Goal: Task Accomplishment & Management: Complete application form

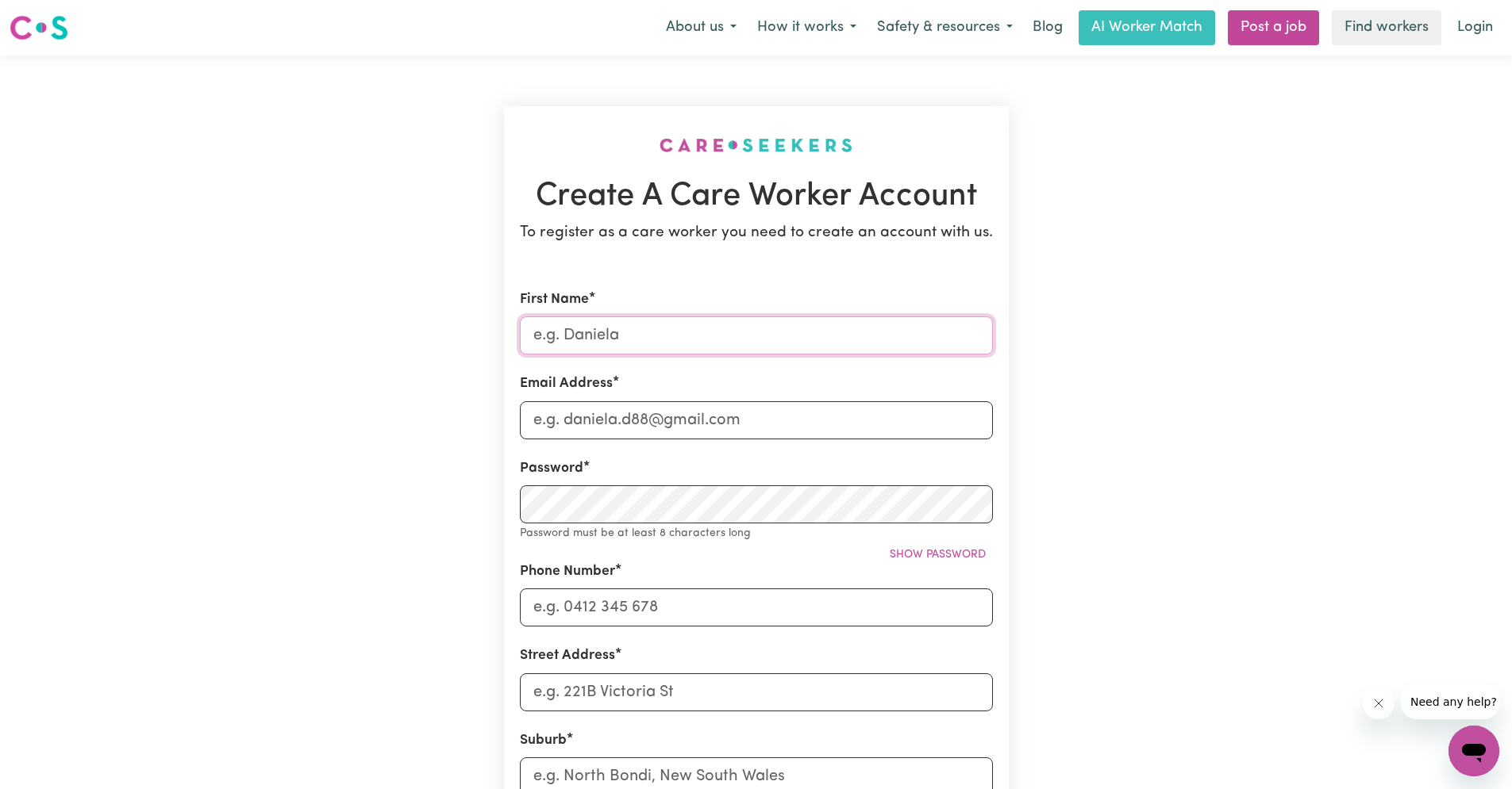
click at [673, 337] on input "First Name" at bounding box center [756, 335] width 473 height 38
type input "l"
type input "Laniwati"
click at [534, 421] on input "Email Address" at bounding box center [756, 420] width 473 height 38
type input "l"
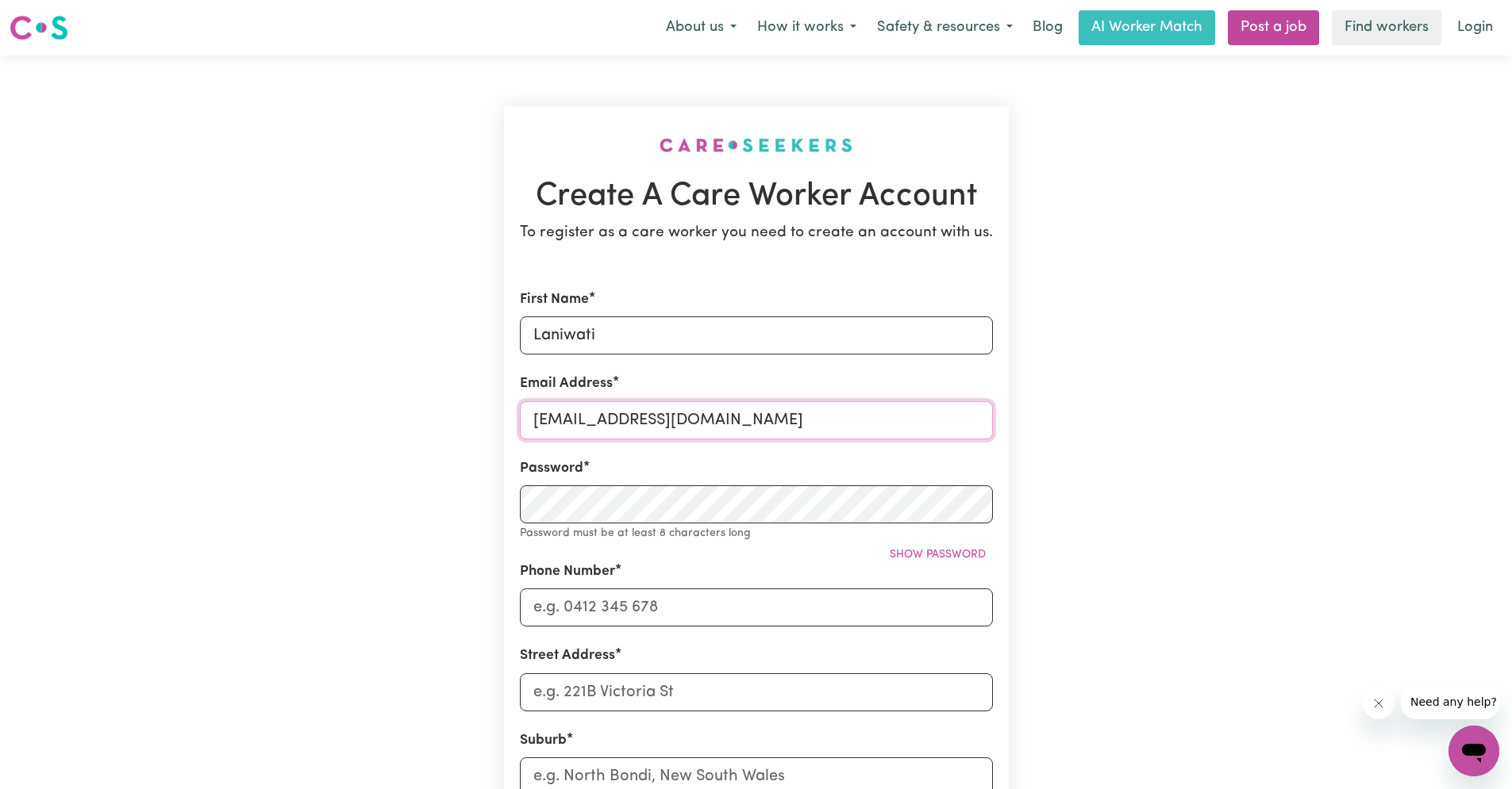
type input "verena_laniwati@yahoo.co.id"
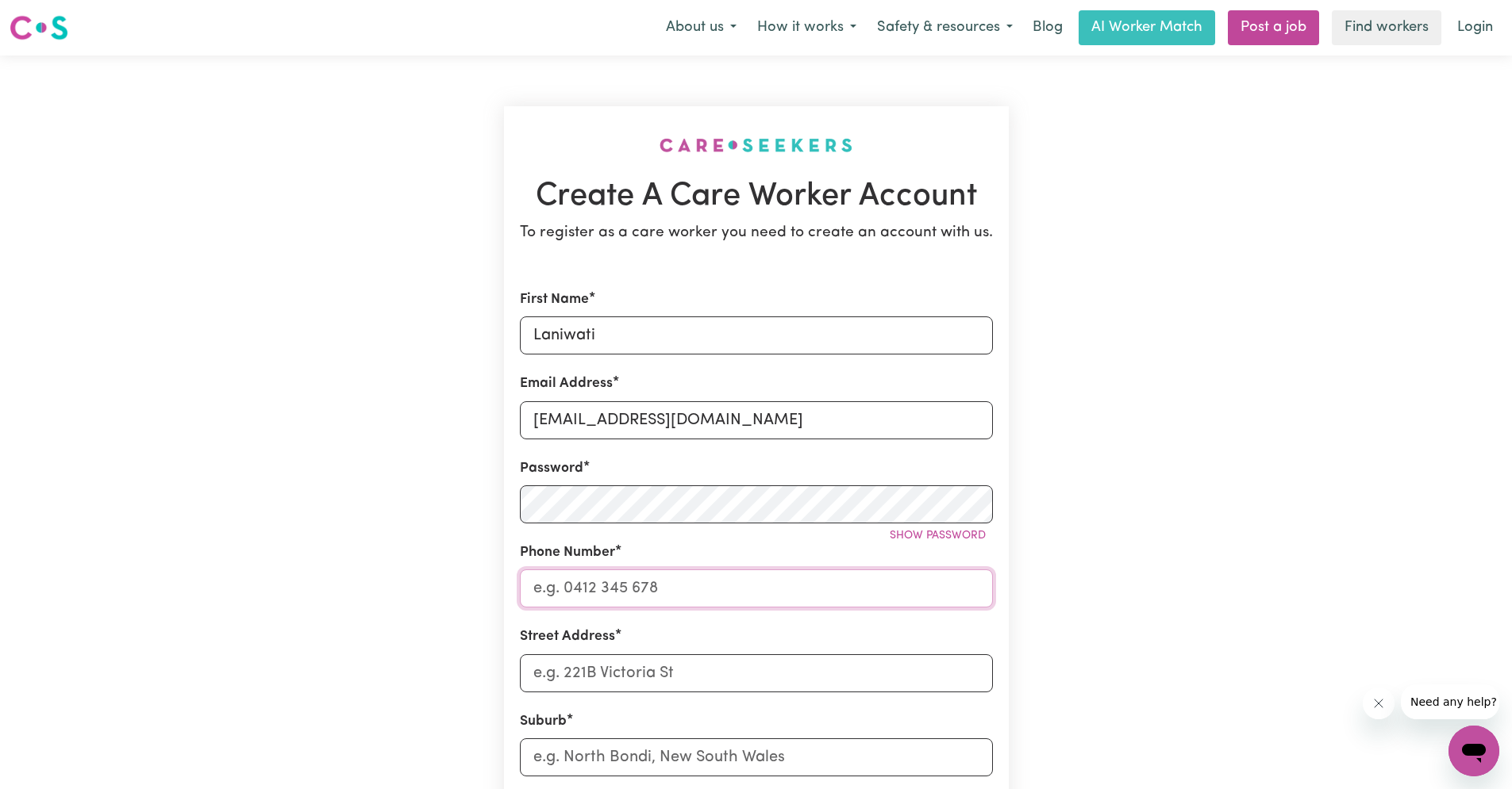
click at [674, 584] on input "Phone Number" at bounding box center [756, 588] width 473 height 38
type input "0493209970"
click at [540, 676] on input "Street Address" at bounding box center [756, 673] width 473 height 38
type input "8 Greviella cr Lidcombe 2141"
click at [538, 754] on input "text" at bounding box center [756, 757] width 473 height 38
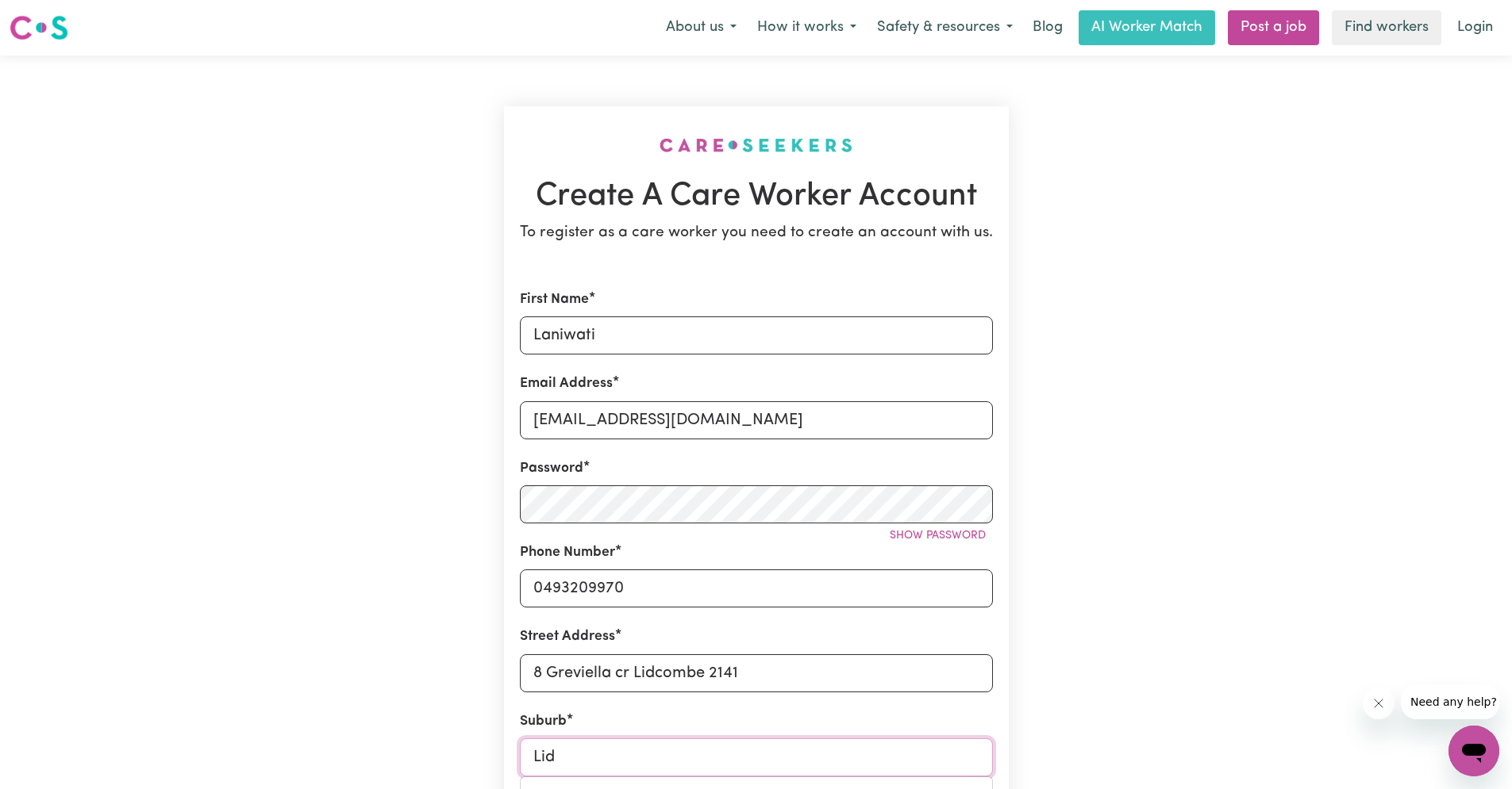
type input "Lidc"
type input "LidcOMBE, New South Wales, 2141"
type input "Lidco"
type input "LidcoMBE, New South Wales, 2141"
type input "Lidcom"
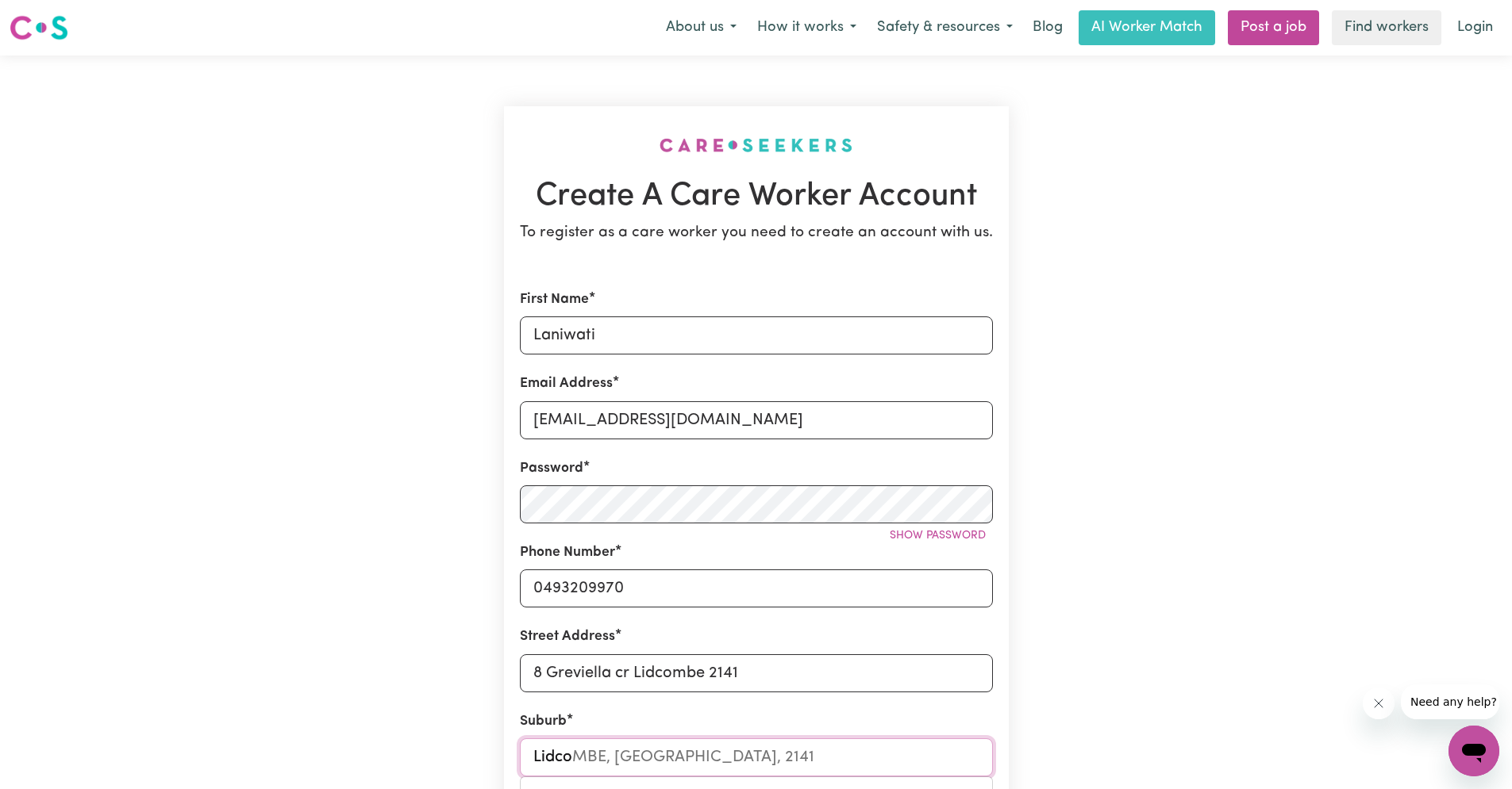
type input "LidcomBE, New South Wales, 2141"
type input "Lidcomb"
type input "LidcombE, New South Wales, 2141"
type input "Lidcombe"
type input "Lidcombe, New South Wales, 2141"
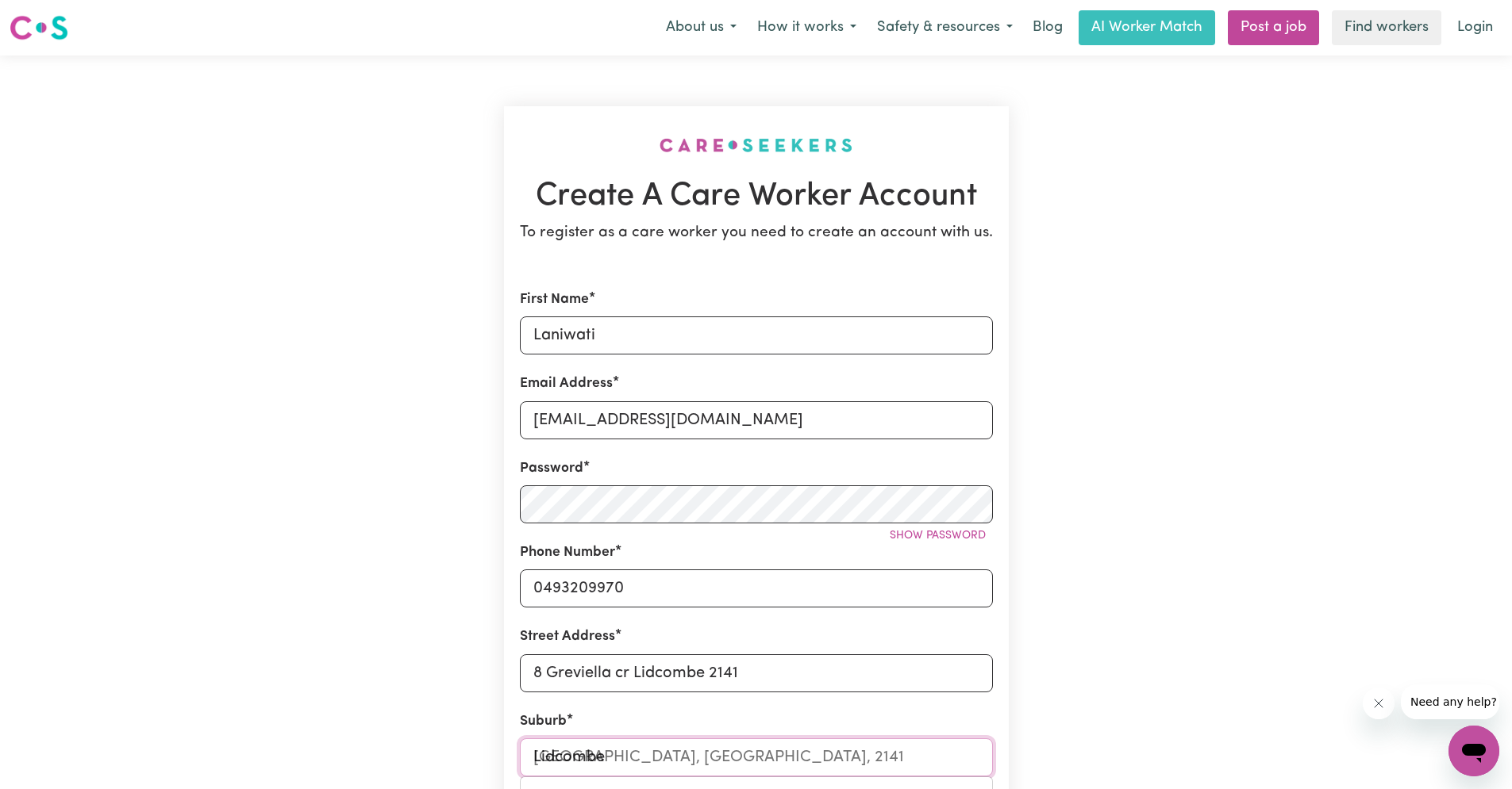
type input "Lidcombe"
type input "Lidcombe NORTH, New South Wales, 2141"
type input "Lidcombe NS"
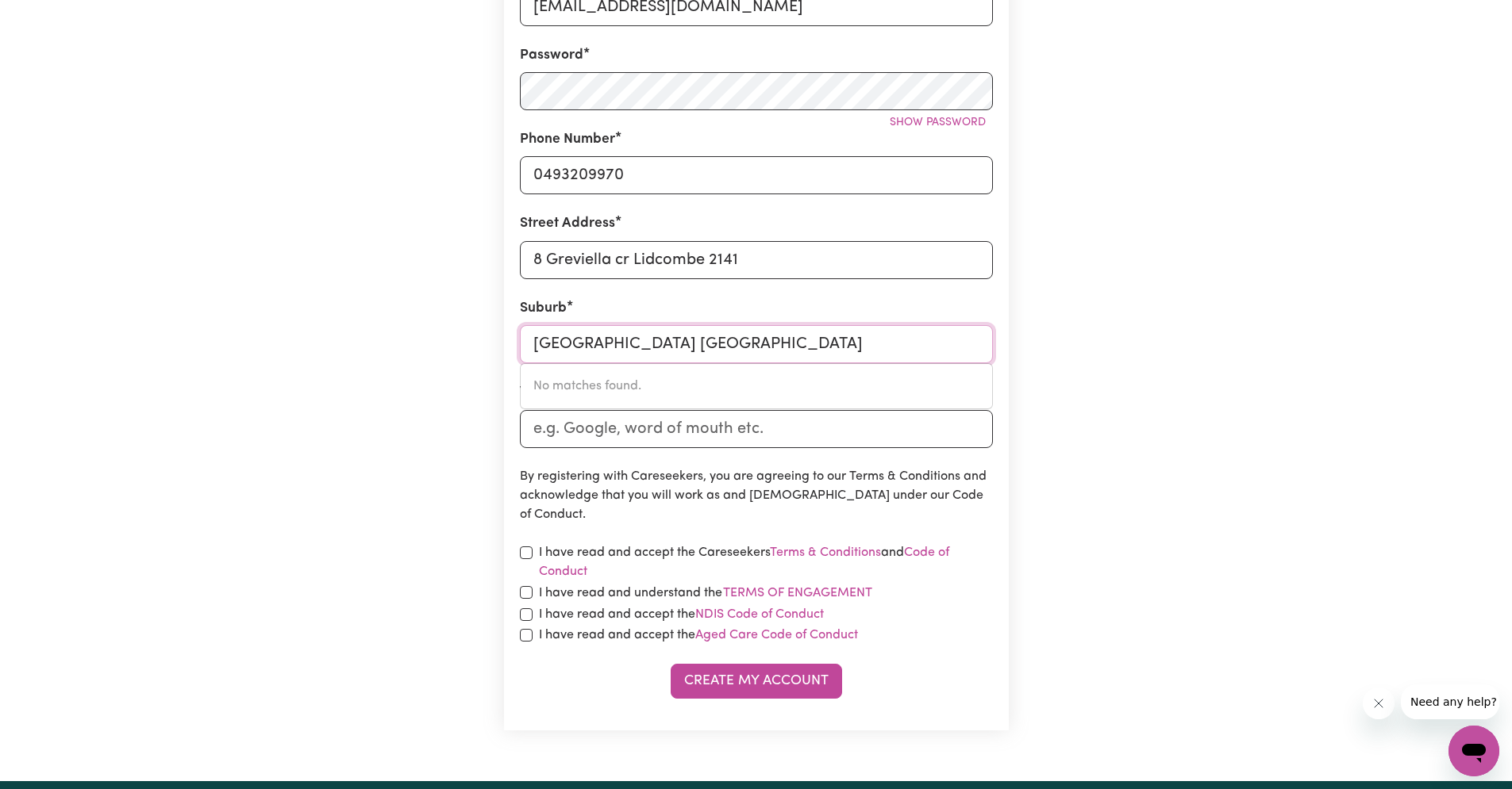
scroll to position [578, 0]
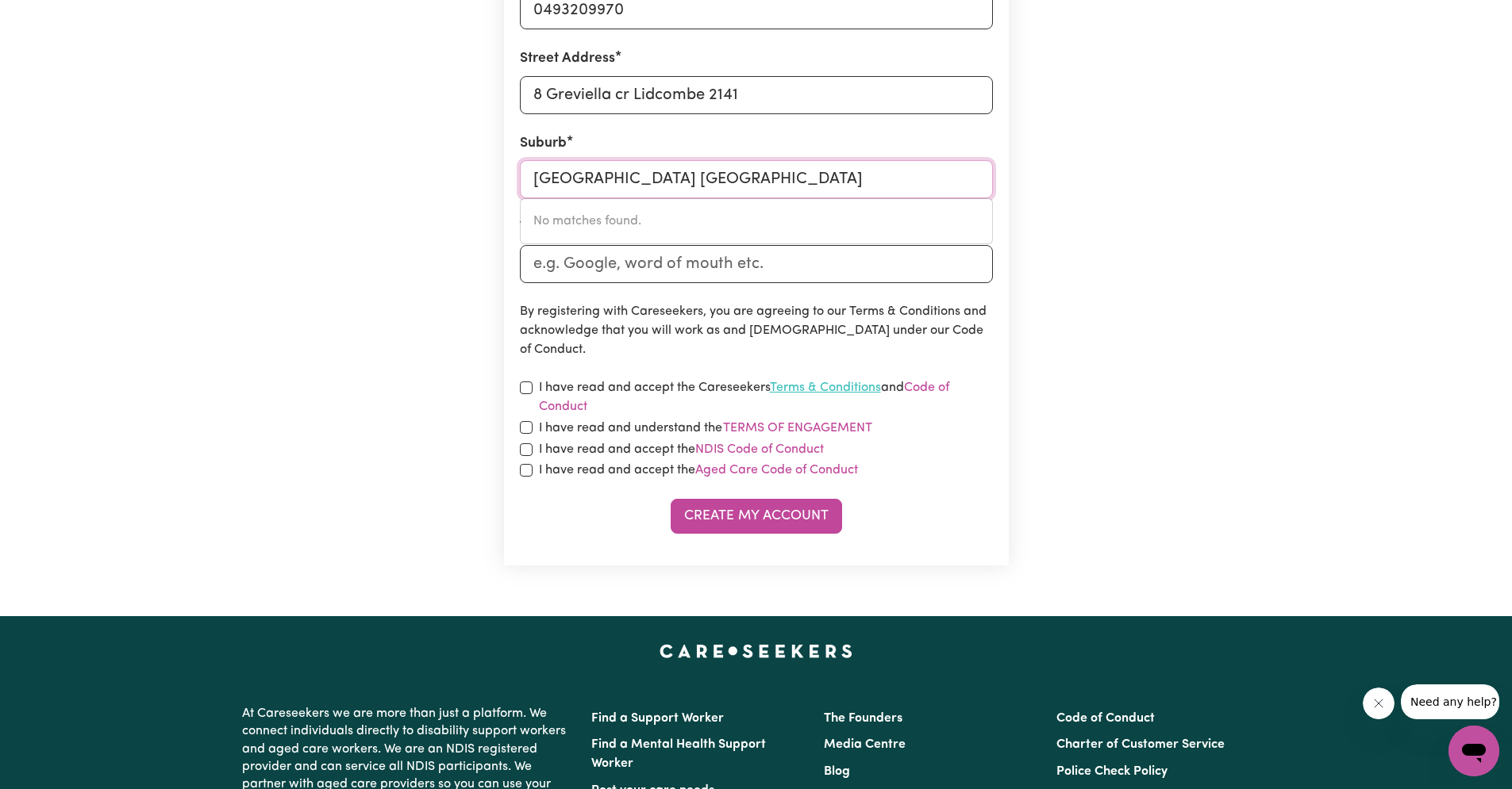
type input "Lidcombe NSW"
click at [866, 384] on link "Terms & Conditions" at bounding box center [825, 387] width 111 height 13
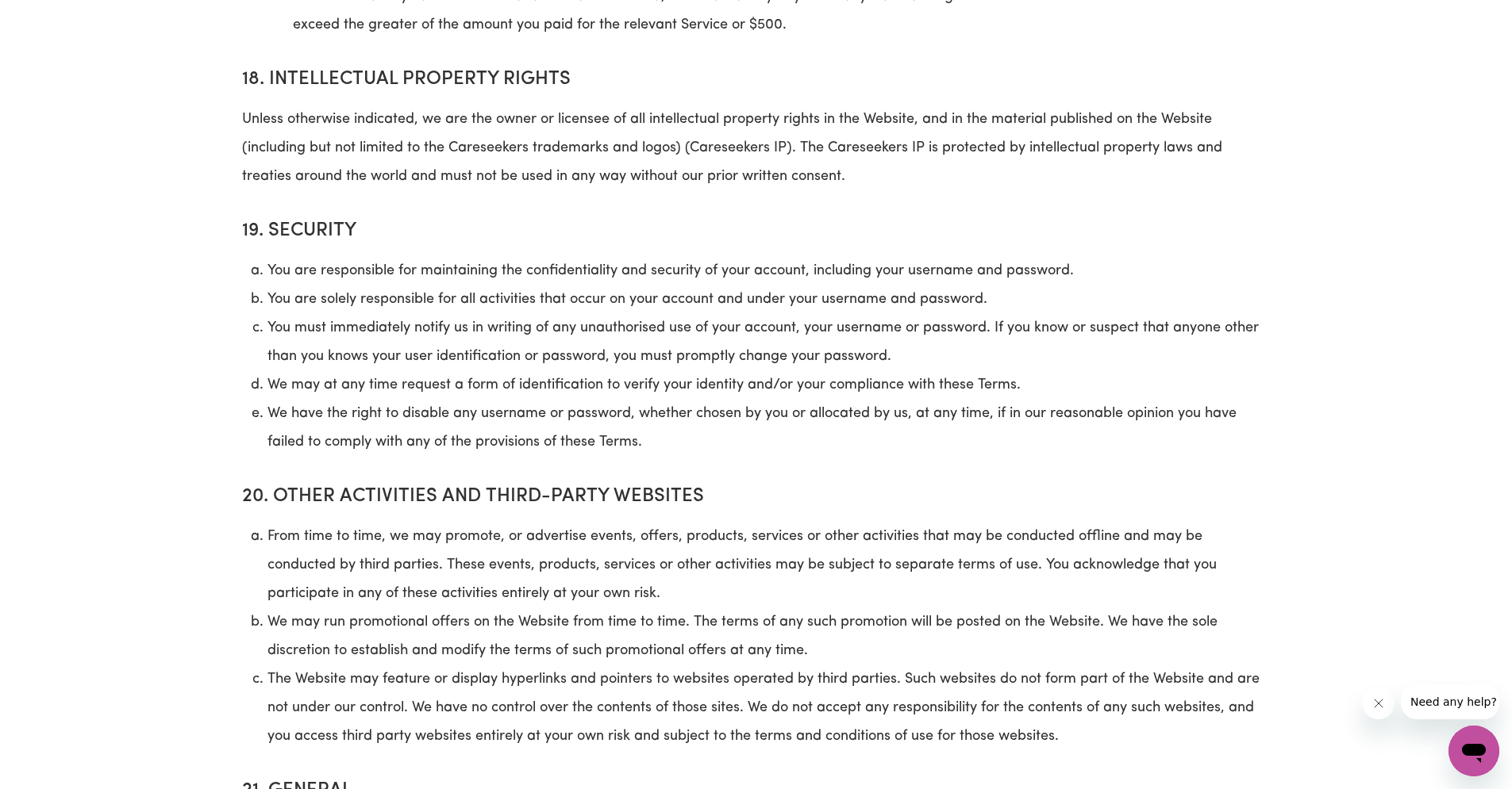
scroll to position [9144, 0]
